Goal: Information Seeking & Learning: Learn about a topic

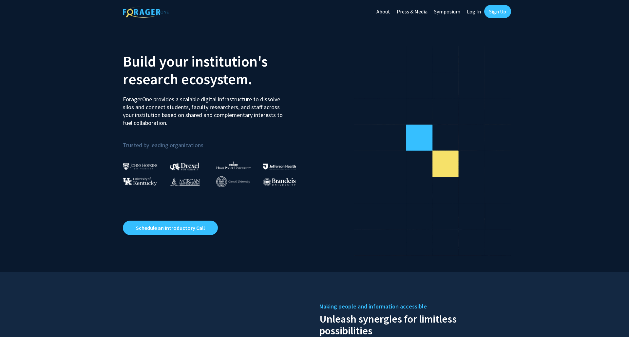
click at [471, 14] on link "Log In" at bounding box center [474, 11] width 21 height 23
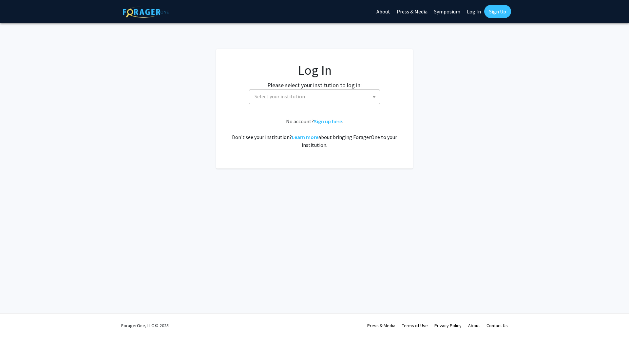
click at [337, 101] on span "Select your institution" at bounding box center [316, 96] width 128 height 13
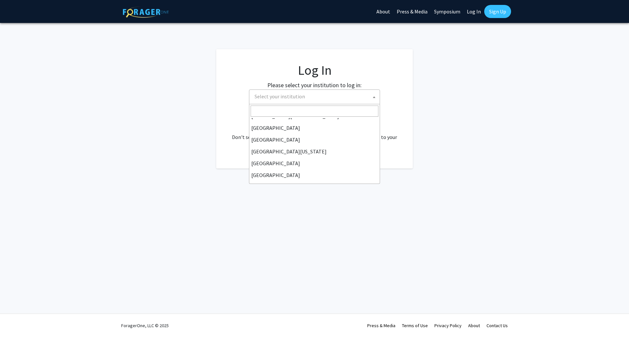
scroll to position [70, 0]
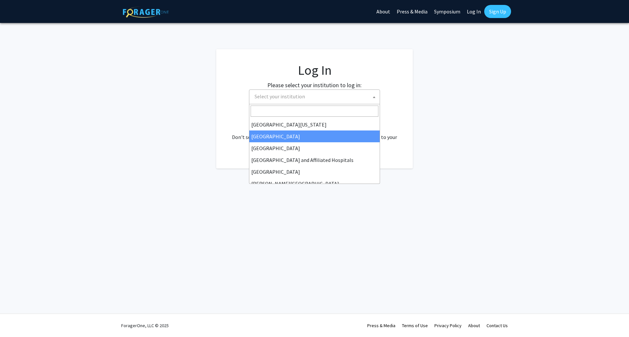
select select "12"
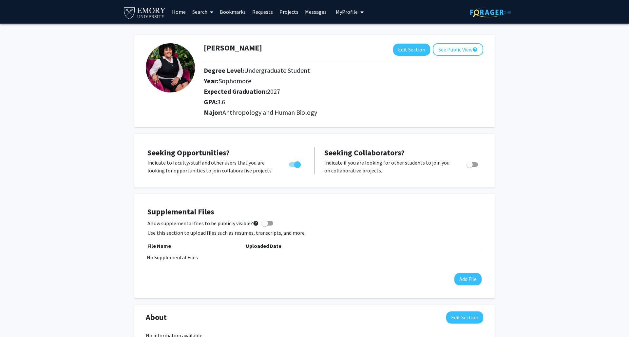
click at [162, 9] on img at bounding box center [145, 12] width 44 height 15
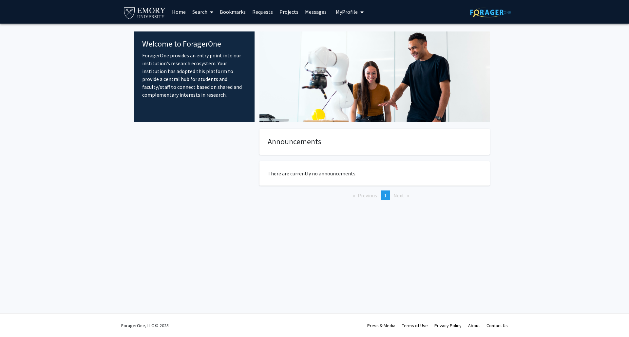
click at [204, 12] on link "Search" at bounding box center [203, 11] width 28 height 23
click at [179, 12] on link "Home" at bounding box center [179, 11] width 20 height 23
click at [216, 17] on link "Search" at bounding box center [203, 11] width 28 height 23
click at [209, 31] on span "Faculty/Staff" at bounding box center [213, 30] width 48 height 13
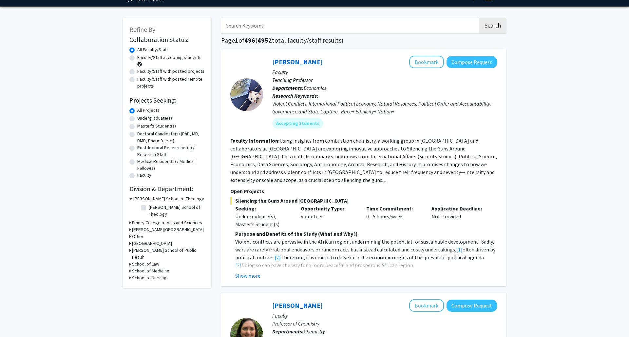
scroll to position [17, 0]
click at [147, 56] on label "Faculty/Staff accepting students" at bounding box center [169, 57] width 64 height 7
click at [142, 56] on input "Faculty/Staff accepting students" at bounding box center [139, 56] width 4 height 4
radio input "true"
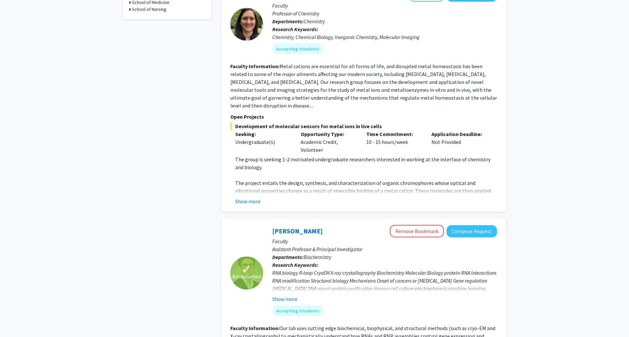
scroll to position [327, 0]
click at [252, 197] on button "Show more" at bounding box center [247, 201] width 25 height 8
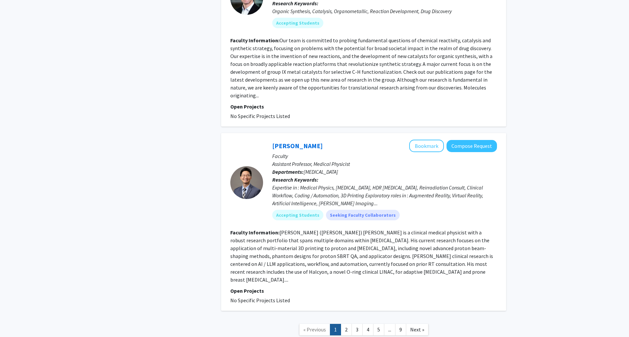
scroll to position [2136, 0]
